Goal: Task Accomplishment & Management: Complete application form

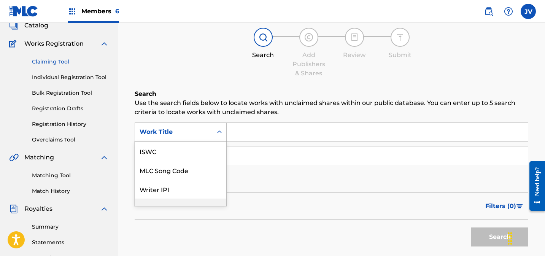
scroll to position [19, 0]
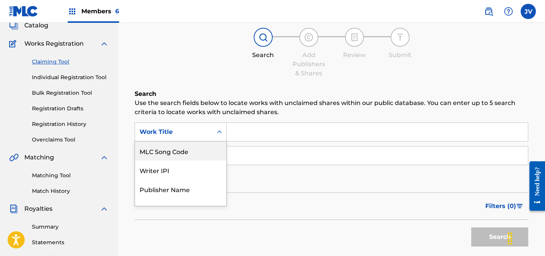
click at [169, 150] on div "MLC Song Code" at bounding box center [180, 151] width 91 height 19
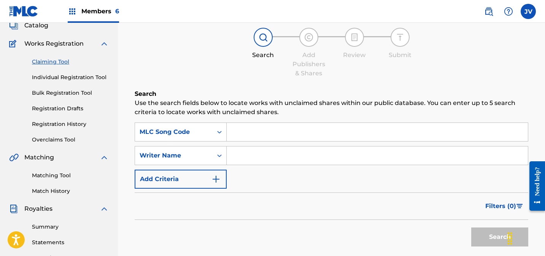
click at [265, 132] on input "Search Form" at bounding box center [377, 132] width 301 height 18
paste input "AY4T3L"
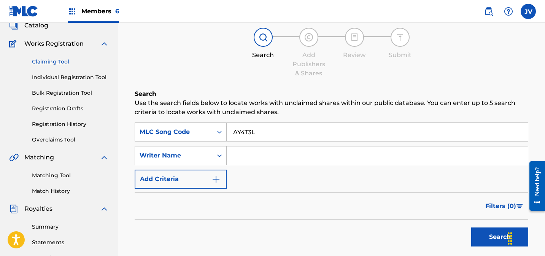
type input "AY4T3L"
click at [475, 238] on button "Search" at bounding box center [500, 237] width 57 height 19
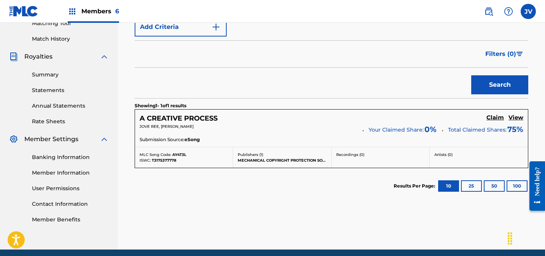
scroll to position [228, 0]
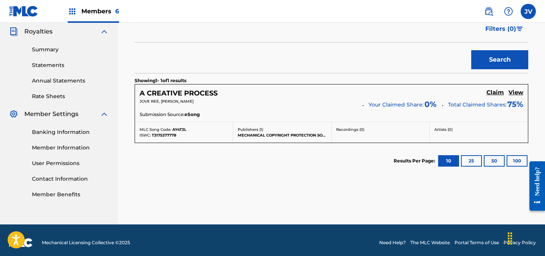
click at [493, 92] on h5 "Claim" at bounding box center [496, 92] width 18 height 7
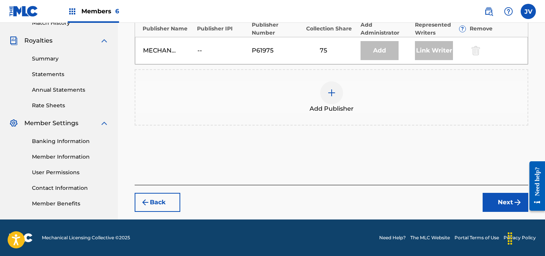
scroll to position [218, 0]
click at [328, 95] on img at bounding box center [331, 92] width 9 height 9
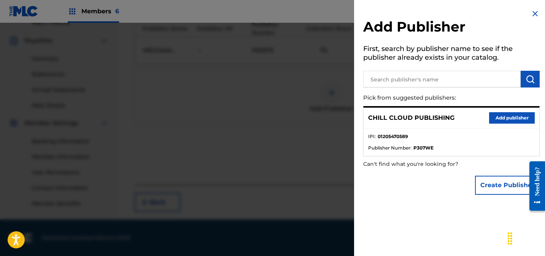
click at [493, 113] on button "Add publisher" at bounding box center [513, 117] width 46 height 11
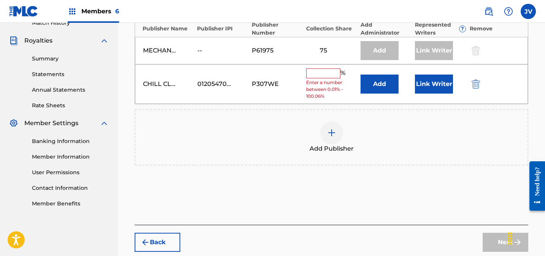
click at [328, 74] on input "text" at bounding box center [323, 74] width 34 height 10
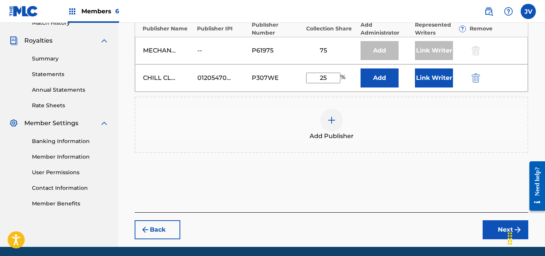
type input "25"
click at [426, 78] on button "Link Writer" at bounding box center [434, 78] width 38 height 19
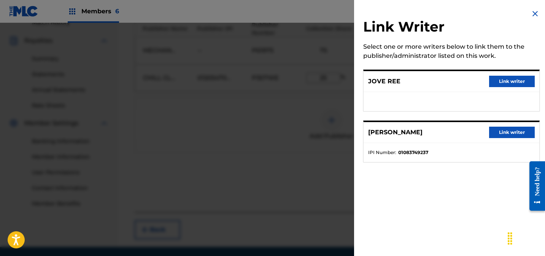
click at [496, 80] on button "Link writer" at bounding box center [513, 81] width 46 height 11
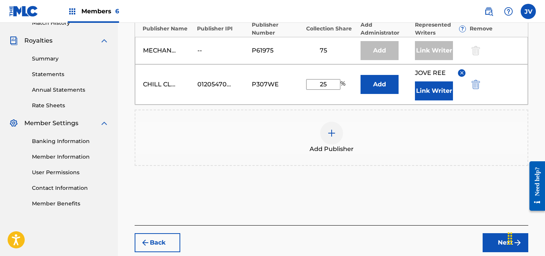
click at [434, 96] on button "Link Writer" at bounding box center [434, 90] width 38 height 19
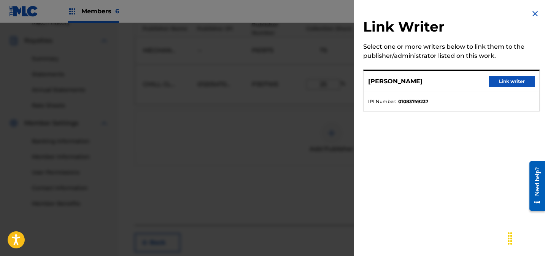
click at [513, 84] on button "Link writer" at bounding box center [513, 81] width 46 height 11
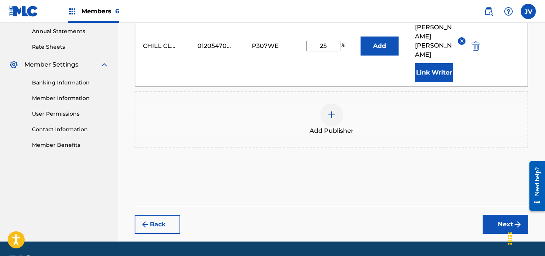
click at [504, 215] on button "Next" at bounding box center [506, 224] width 46 height 19
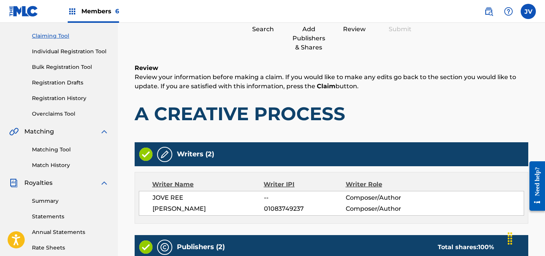
scroll to position [324, 0]
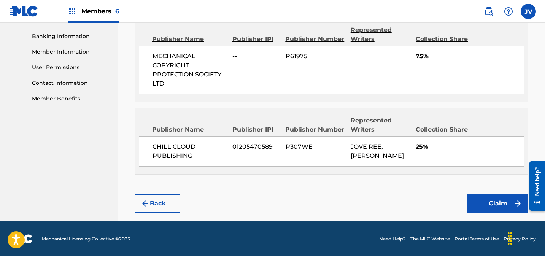
click at [483, 201] on button "Claim" at bounding box center [498, 203] width 61 height 19
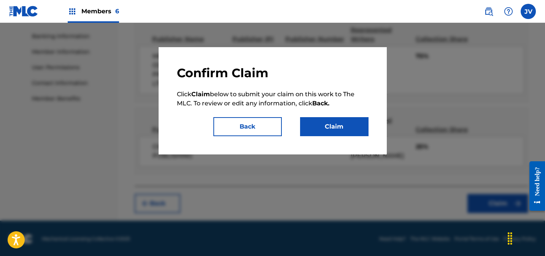
click at [345, 122] on button "Claim" at bounding box center [334, 126] width 69 height 19
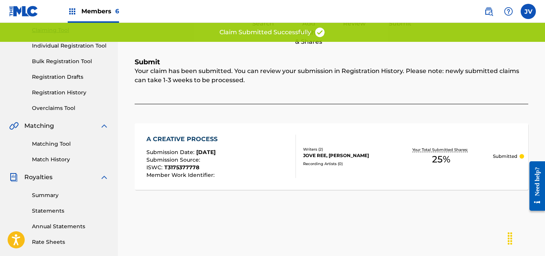
scroll to position [0, 0]
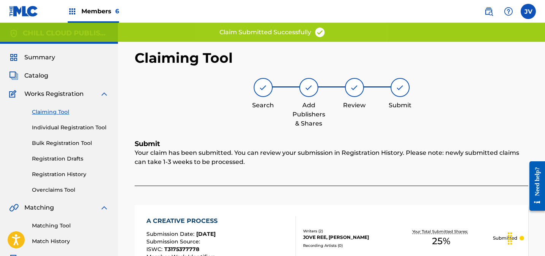
click at [51, 60] on span "Summary" at bounding box center [39, 57] width 31 height 9
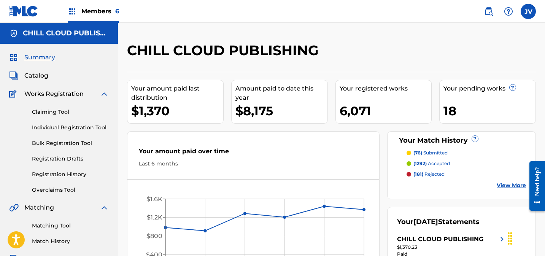
click at [54, 112] on link "Claiming Tool" at bounding box center [70, 112] width 77 height 8
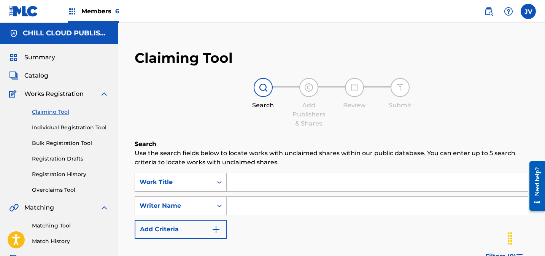
click at [199, 184] on div "Work Title" at bounding box center [181, 182] width 92 height 19
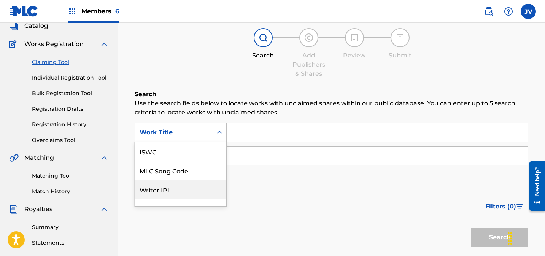
scroll to position [19, 0]
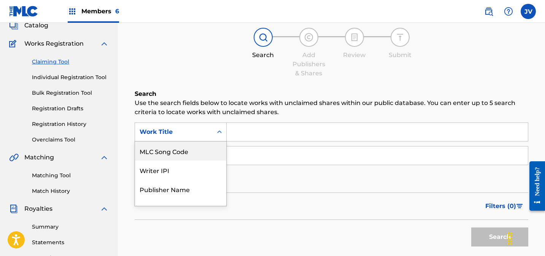
click at [185, 149] on div "MLC Song Code" at bounding box center [180, 151] width 91 height 19
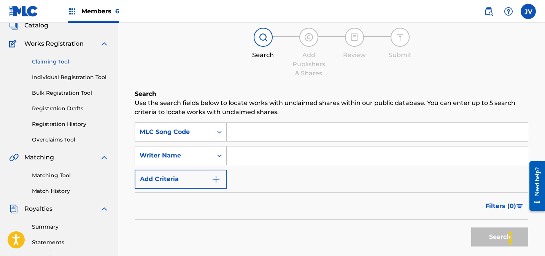
click at [259, 129] on input "Search Form" at bounding box center [377, 132] width 301 height 18
paste input "AY5VUS"
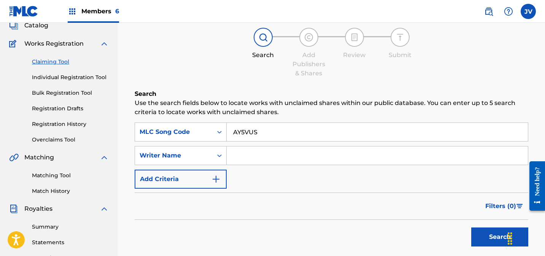
type input "AY5VUS"
click at [484, 237] on button "Search" at bounding box center [500, 237] width 57 height 19
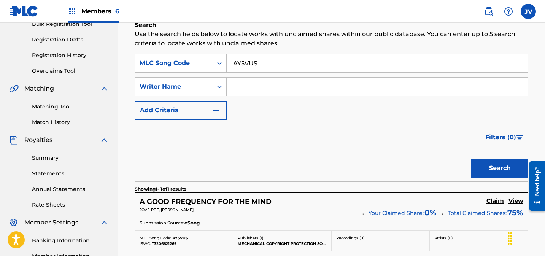
scroll to position [128, 0]
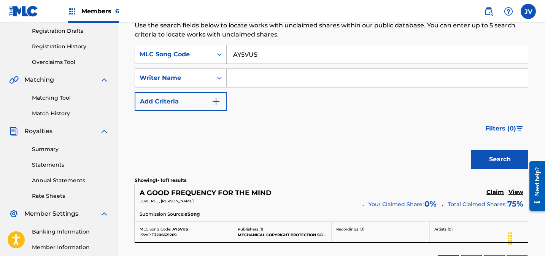
click at [498, 191] on h5 "Claim" at bounding box center [496, 192] width 18 height 7
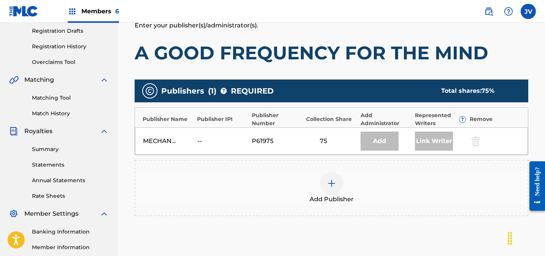
click at [332, 183] on img at bounding box center [331, 183] width 9 height 9
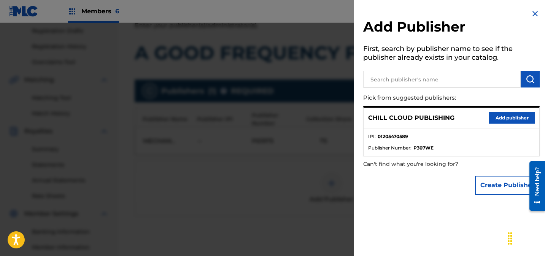
click at [501, 116] on button "Add publisher" at bounding box center [513, 117] width 46 height 11
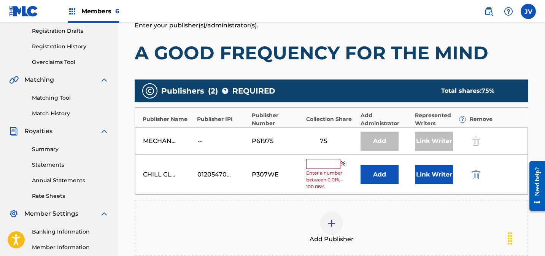
click at [330, 163] on input "text" at bounding box center [323, 164] width 34 height 10
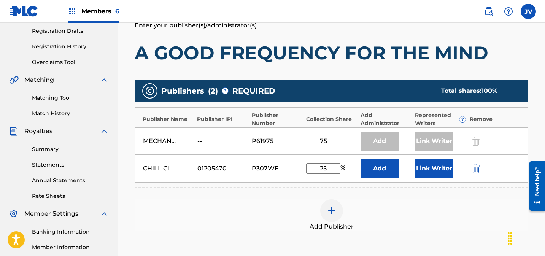
type input "25"
click at [461, 174] on div "Link Writer" at bounding box center [440, 168] width 51 height 19
click at [441, 172] on button "Link Writer" at bounding box center [434, 168] width 38 height 19
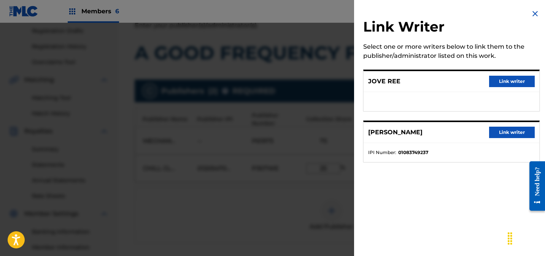
click at [501, 80] on button "Link writer" at bounding box center [513, 81] width 46 height 11
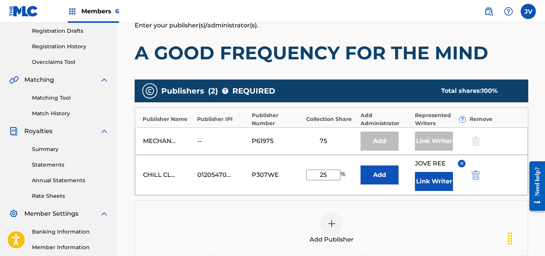
click at [431, 185] on button "Link Writer" at bounding box center [434, 181] width 38 height 19
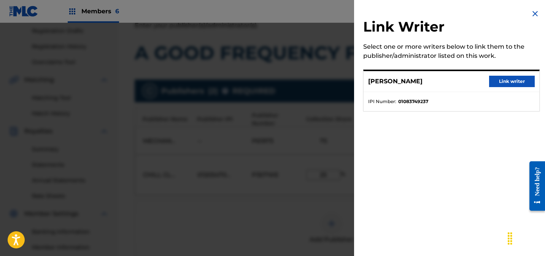
drag, startPoint x: 509, startPoint y: 80, endPoint x: 505, endPoint y: 113, distance: 33.4
click at [509, 80] on button "Link writer" at bounding box center [513, 81] width 46 height 11
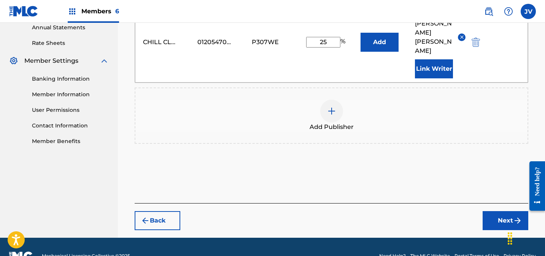
click at [499, 211] on button "Next" at bounding box center [506, 220] width 46 height 19
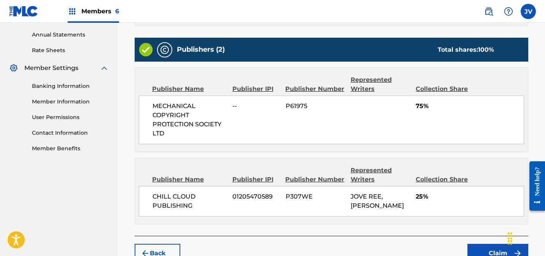
scroll to position [324, 0]
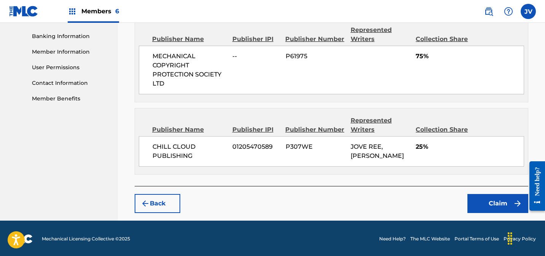
click at [490, 202] on button "Claim" at bounding box center [498, 203] width 61 height 19
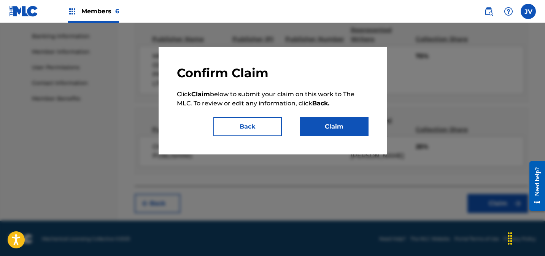
click at [338, 128] on button "Claim" at bounding box center [334, 126] width 69 height 19
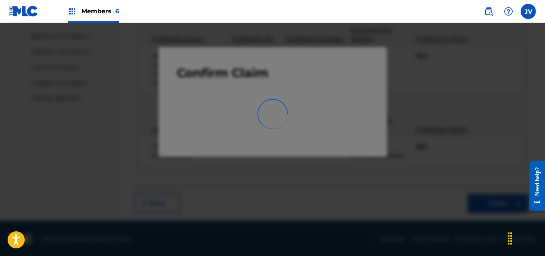
scroll to position [216, 0]
